Goal: Information Seeking & Learning: Learn about a topic

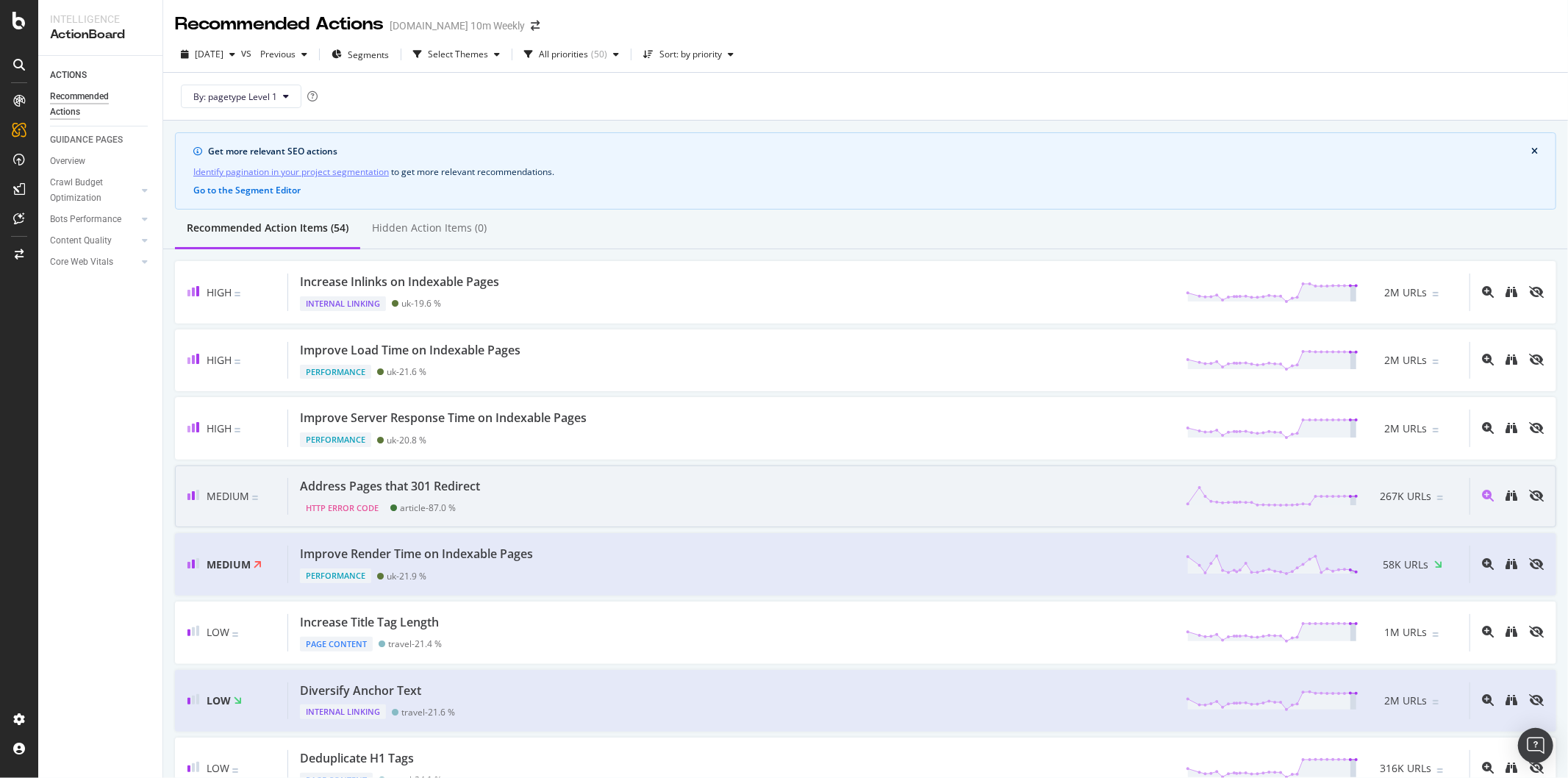
click at [450, 483] on div "Address Pages that 301 Redirect" at bounding box center [390, 486] width 180 height 17
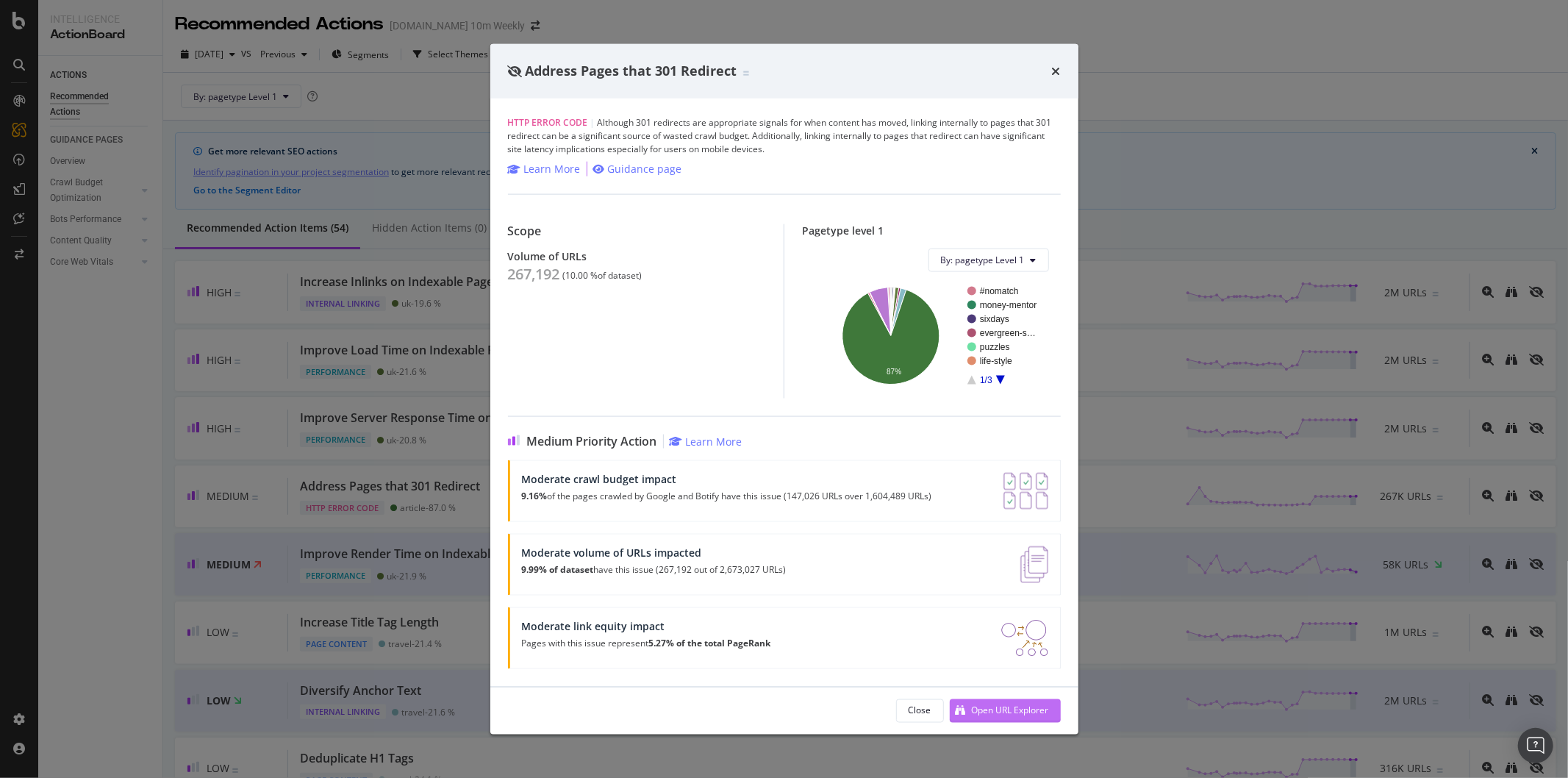
click at [998, 714] on div "Open URL Explorer" at bounding box center [1010, 710] width 77 height 13
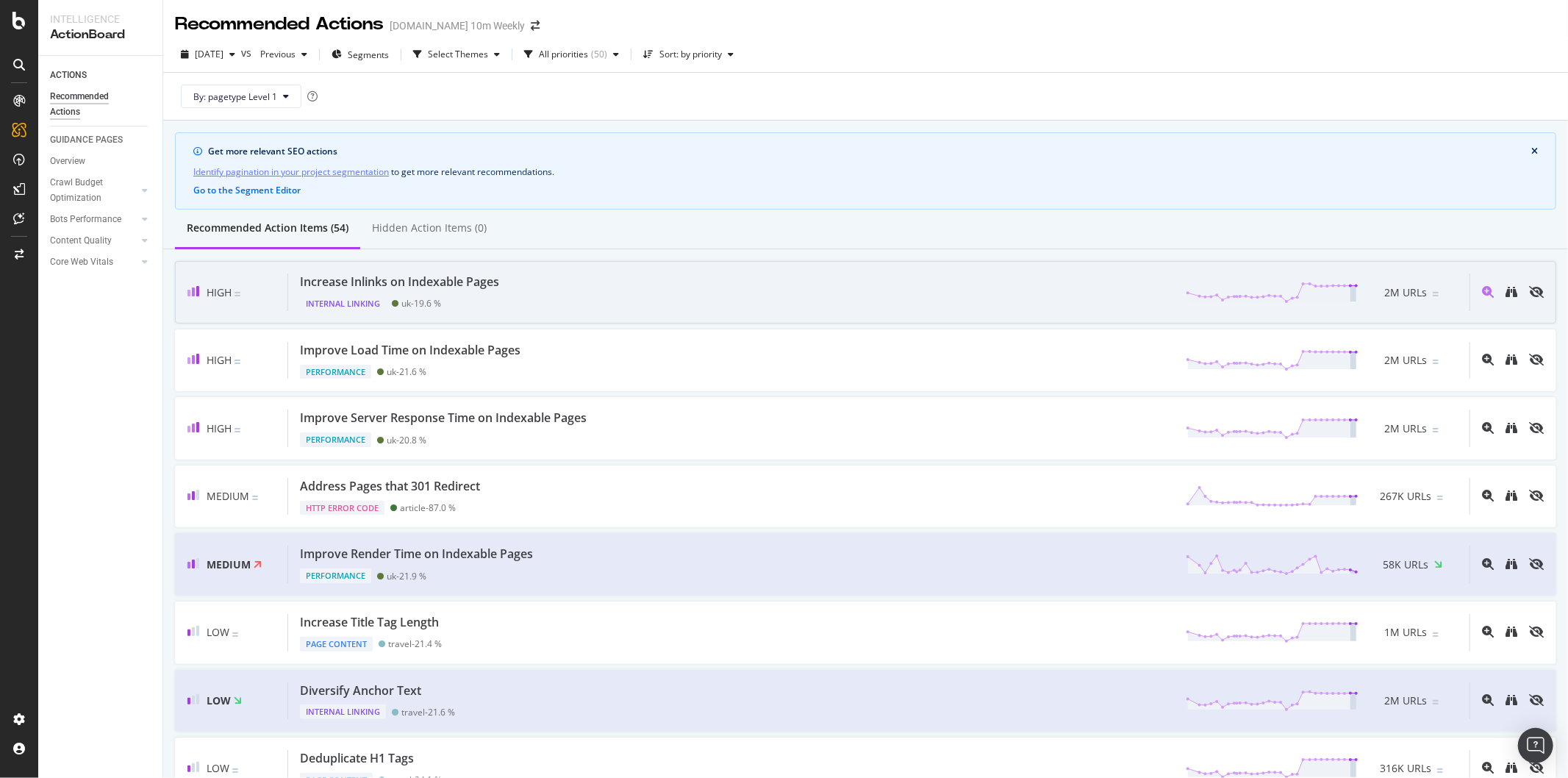
click at [420, 314] on div "High Increase Inlinks on Indexable Pages Internal Linking uk - 19.6 % 2M URLs" at bounding box center [866, 292] width 1381 height 63
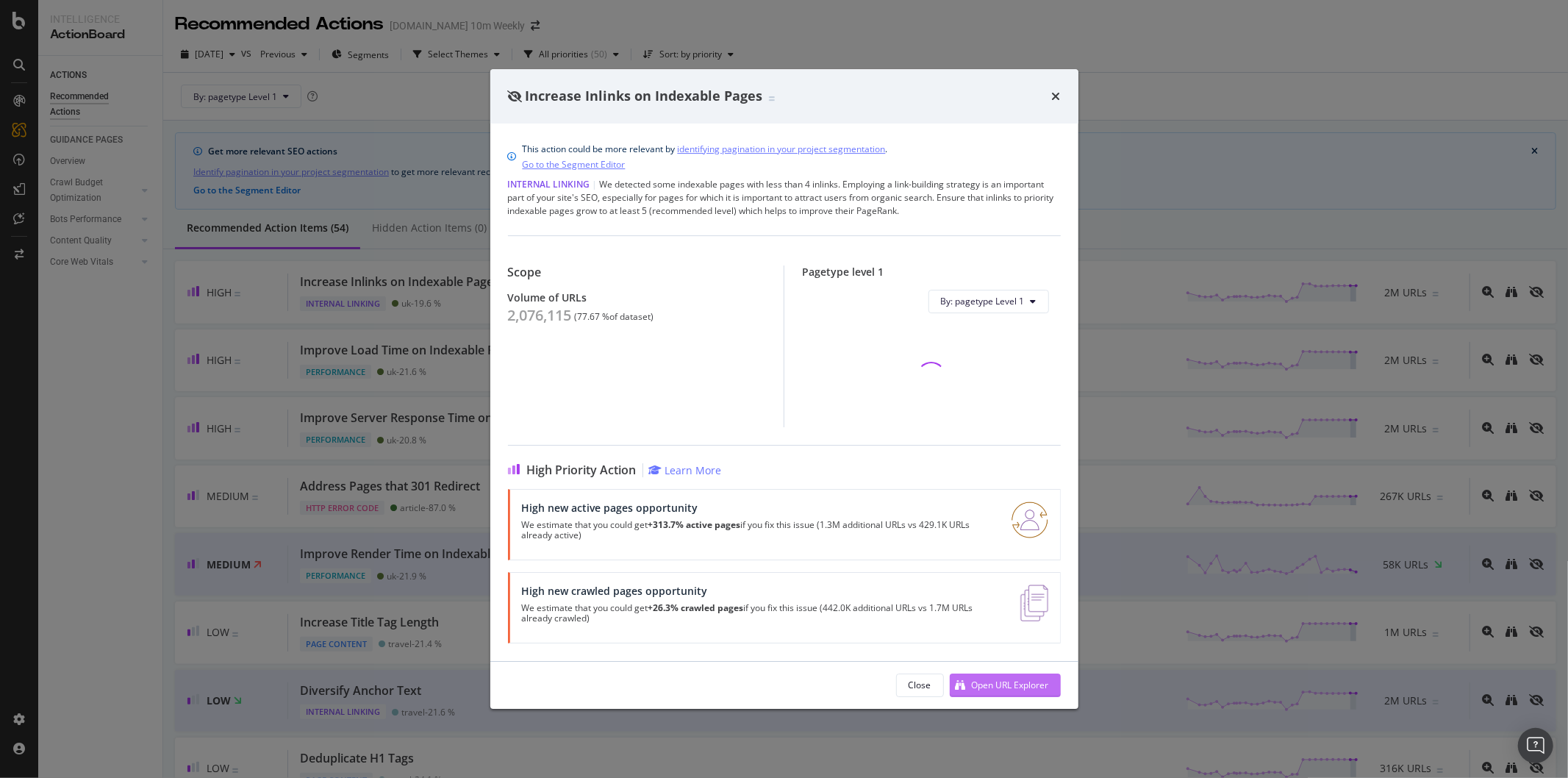
click at [1031, 679] on div "Open URL Explorer" at bounding box center [1010, 685] width 77 height 13
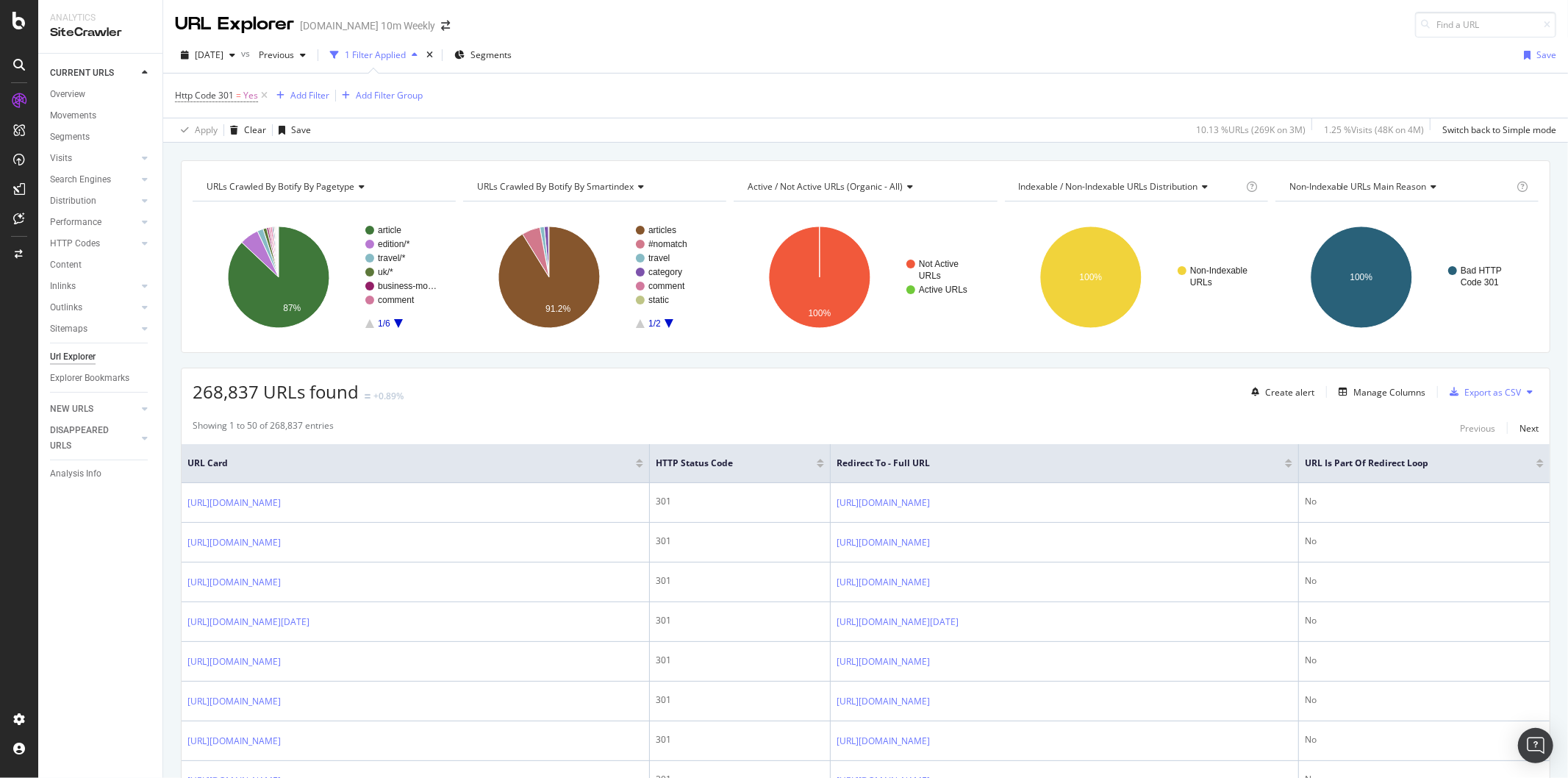
click at [1537, 465] on div at bounding box center [1540, 466] width 8 height 3
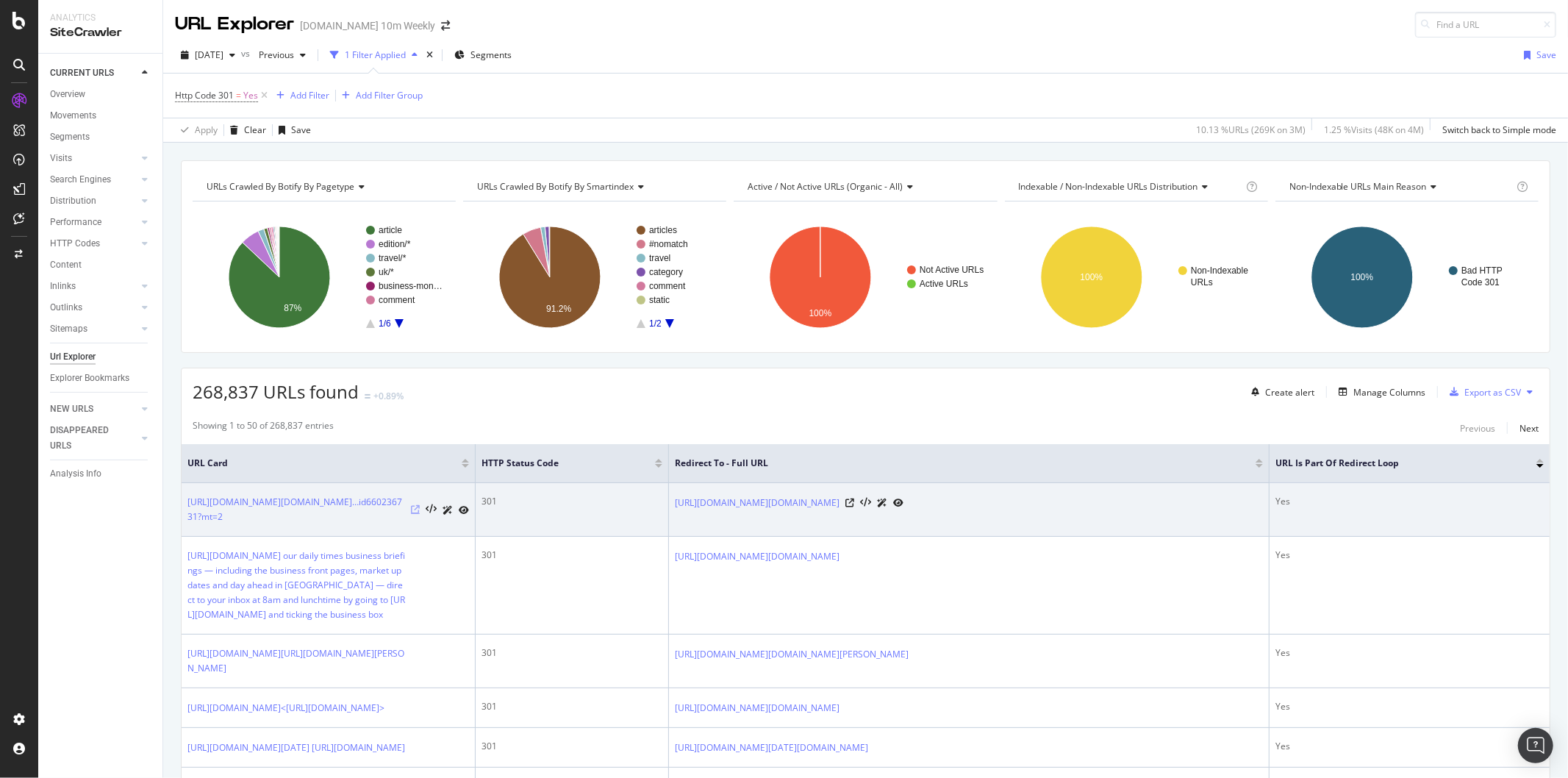
click at [415, 514] on icon at bounding box center [415, 509] width 8 height 8
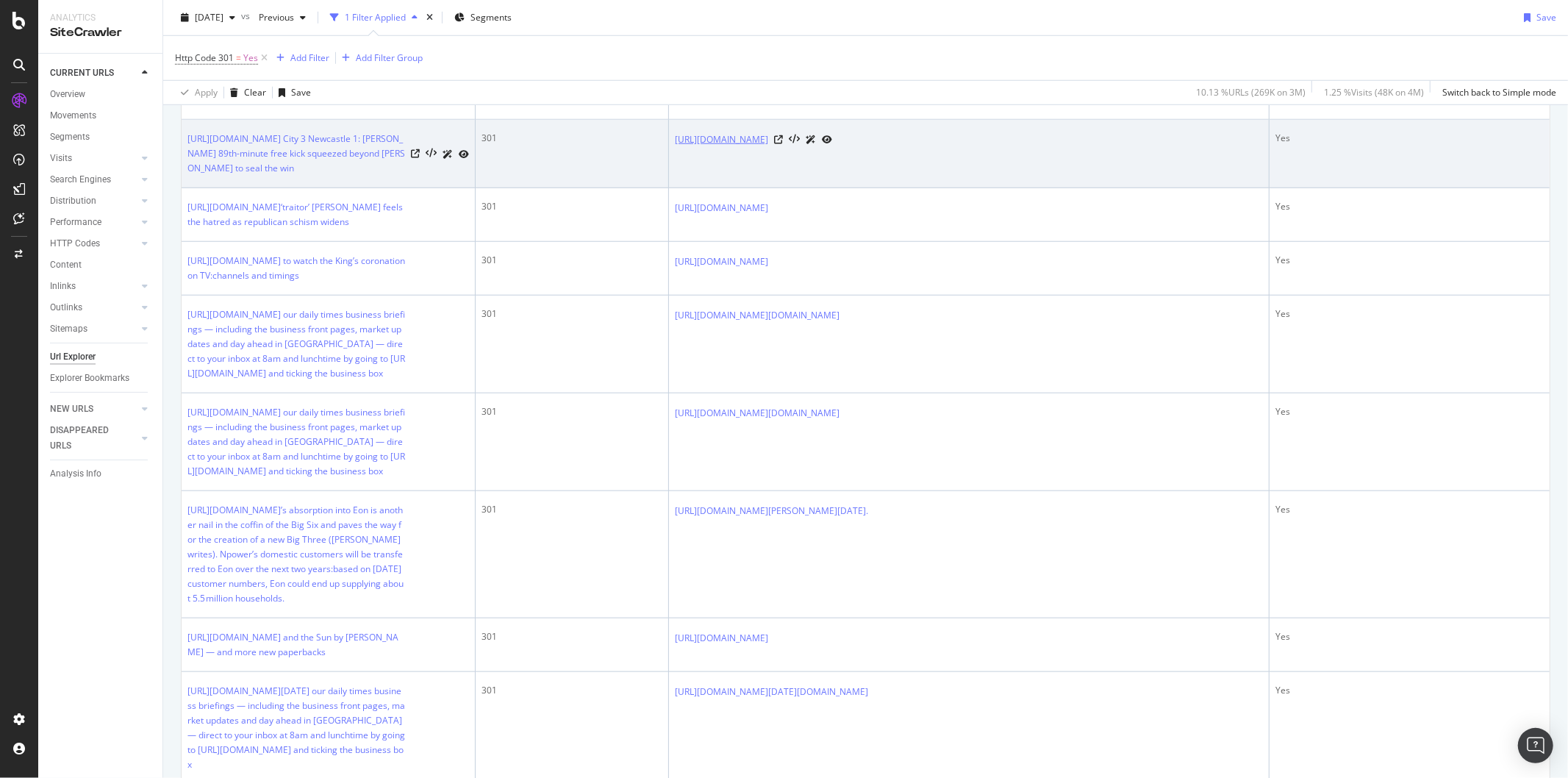
scroll to position [1553, 0]
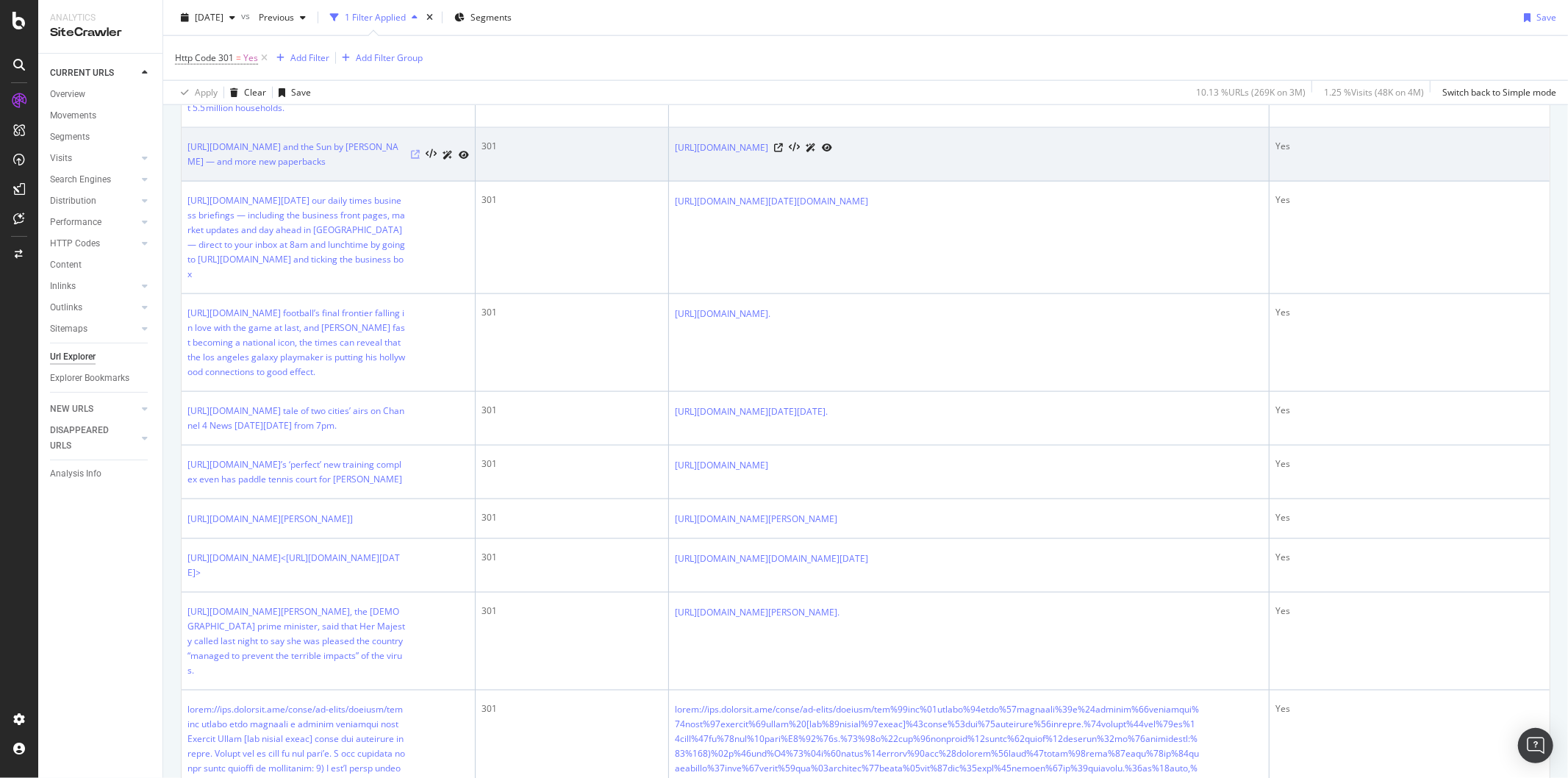
click at [419, 158] on icon at bounding box center [415, 154] width 8 height 8
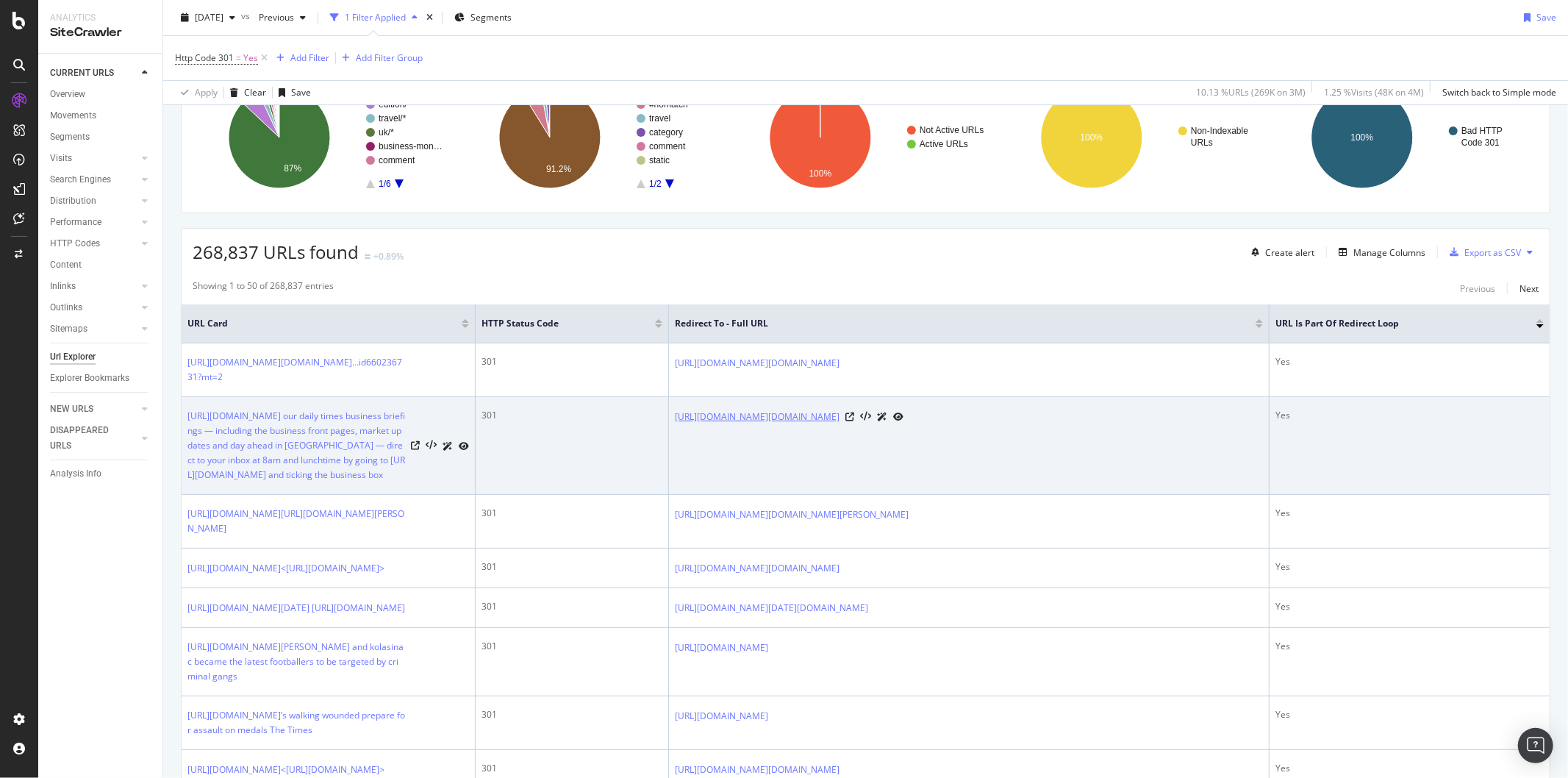
scroll to position [0, 0]
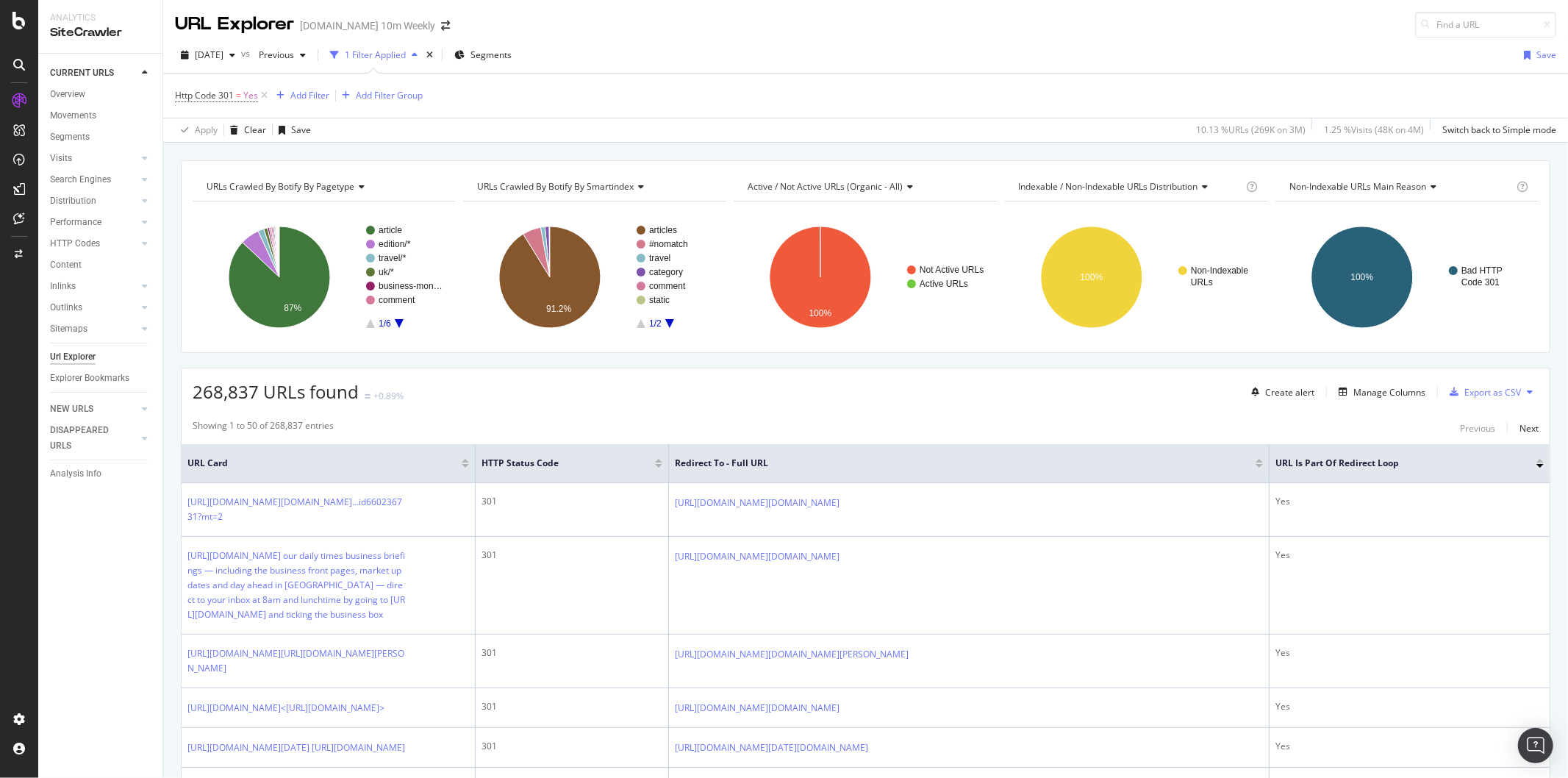
click at [682, 98] on div "Http Code 301 = Yes Add Filter Add Filter Group" at bounding box center [866, 96] width 1381 height 44
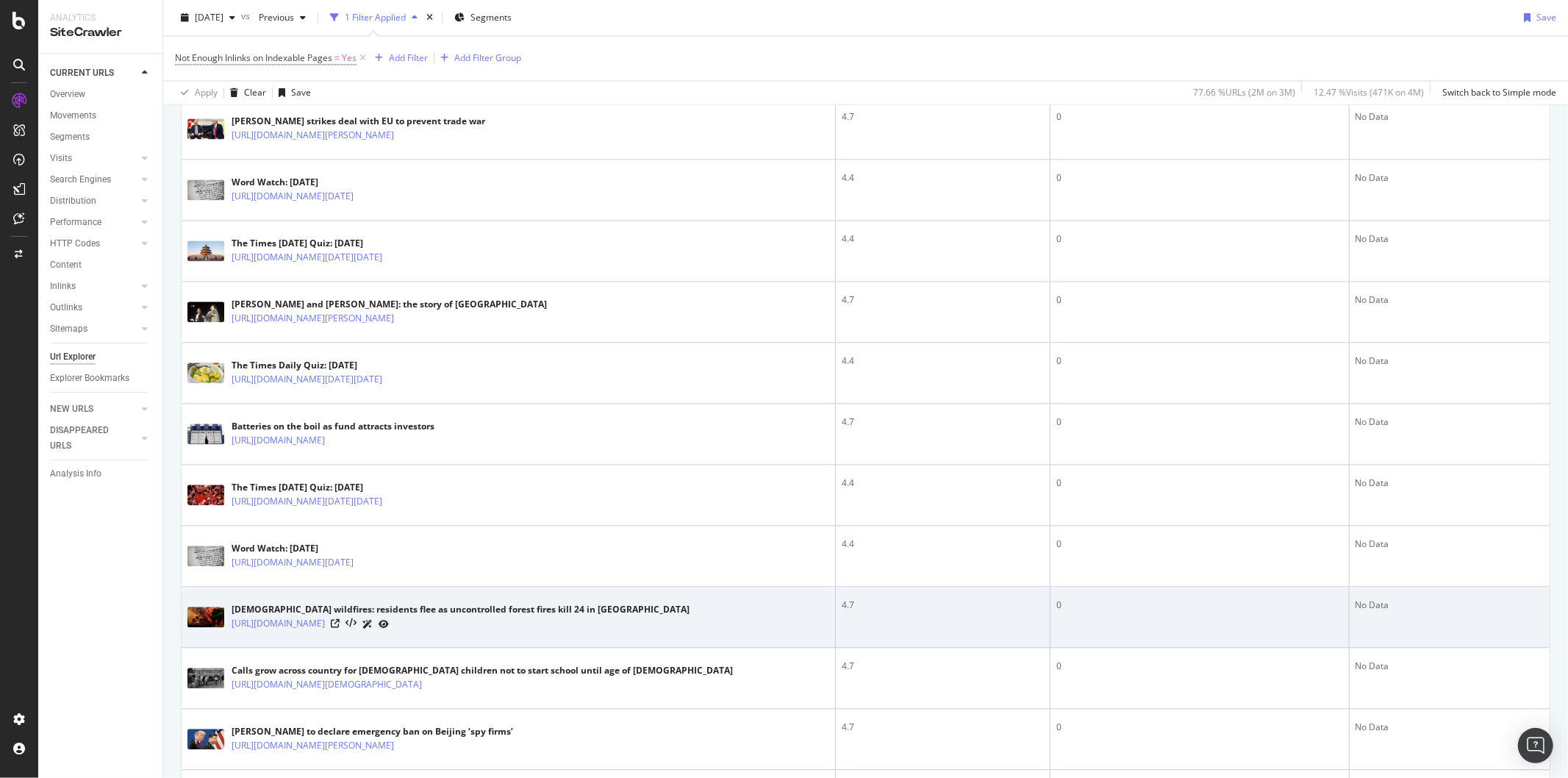
scroll to position [2864, 0]
